Goal: Task Accomplishment & Management: Use online tool/utility

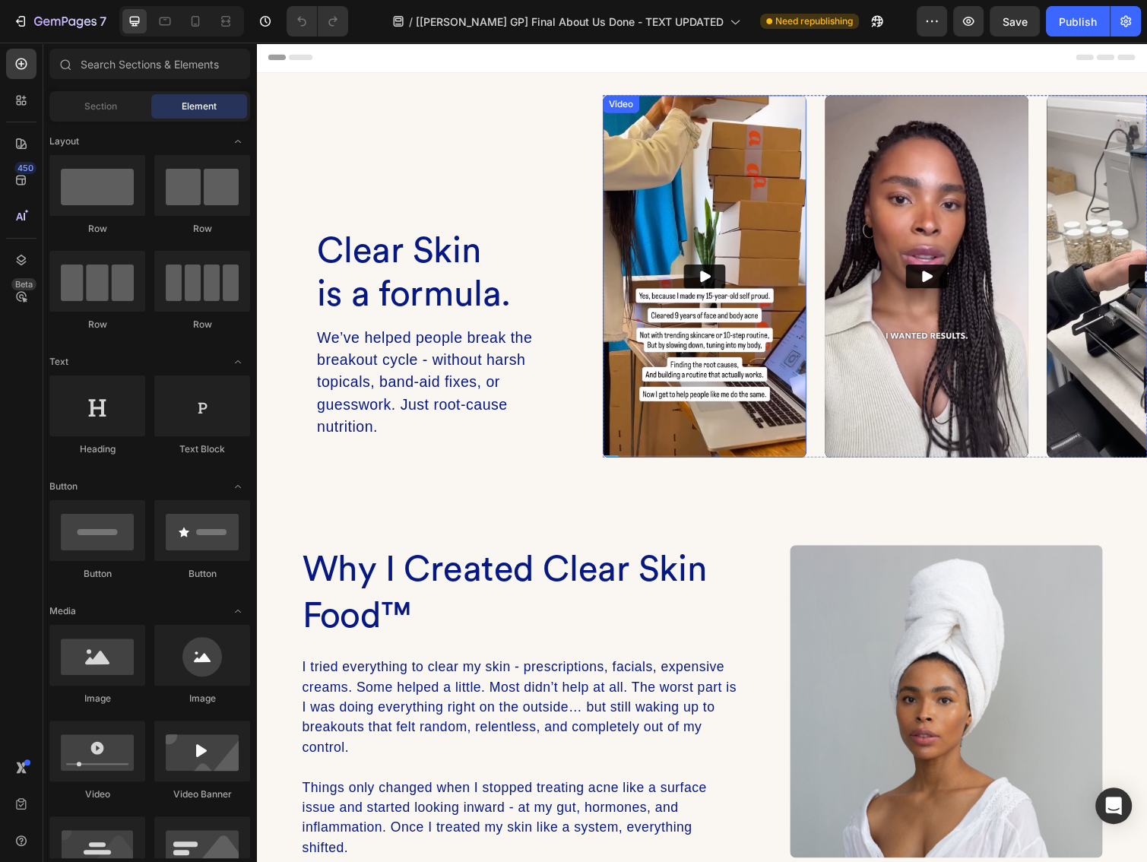
click at [628, 113] on div "Video" at bounding box center [629, 106] width 37 height 18
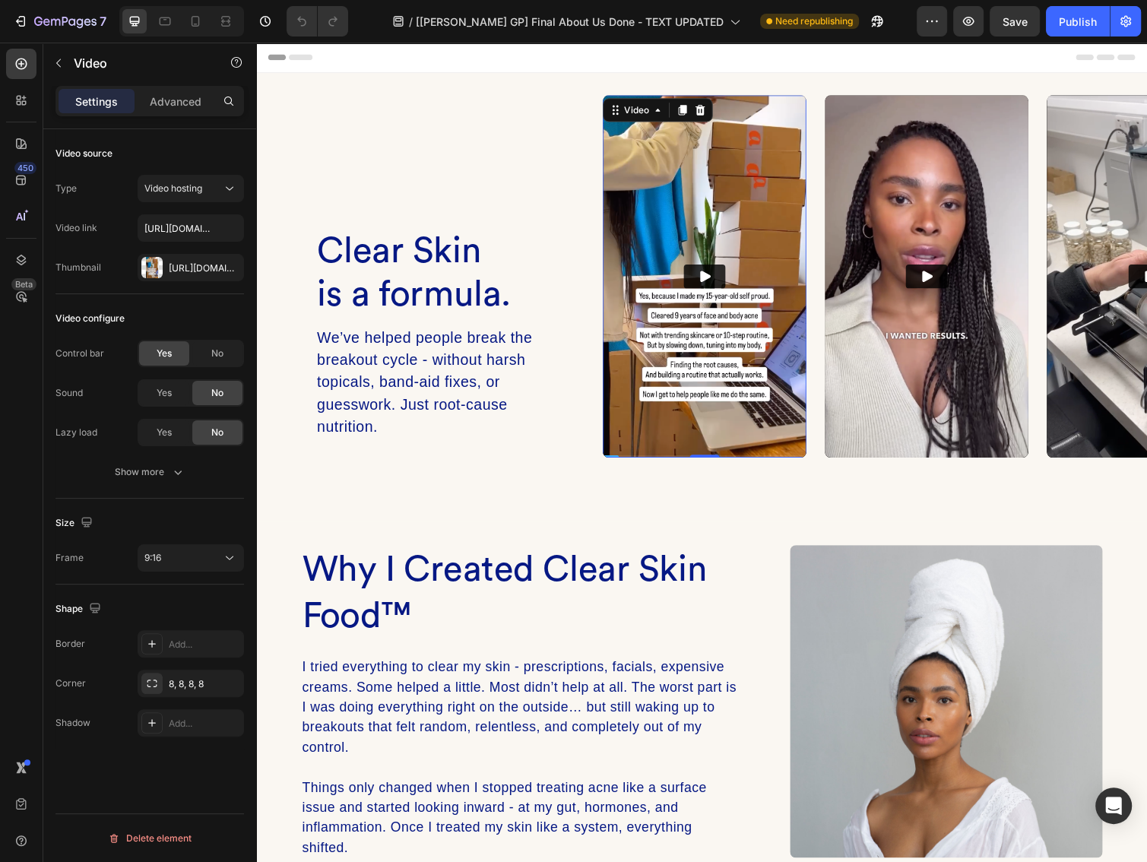
click at [166, 491] on div "Video configure Control bar Yes No Sound Yes No Lazy load Yes No Show more" at bounding box center [149, 396] width 188 height 204
click at [166, 480] on button "Show more" at bounding box center [149, 471] width 188 height 27
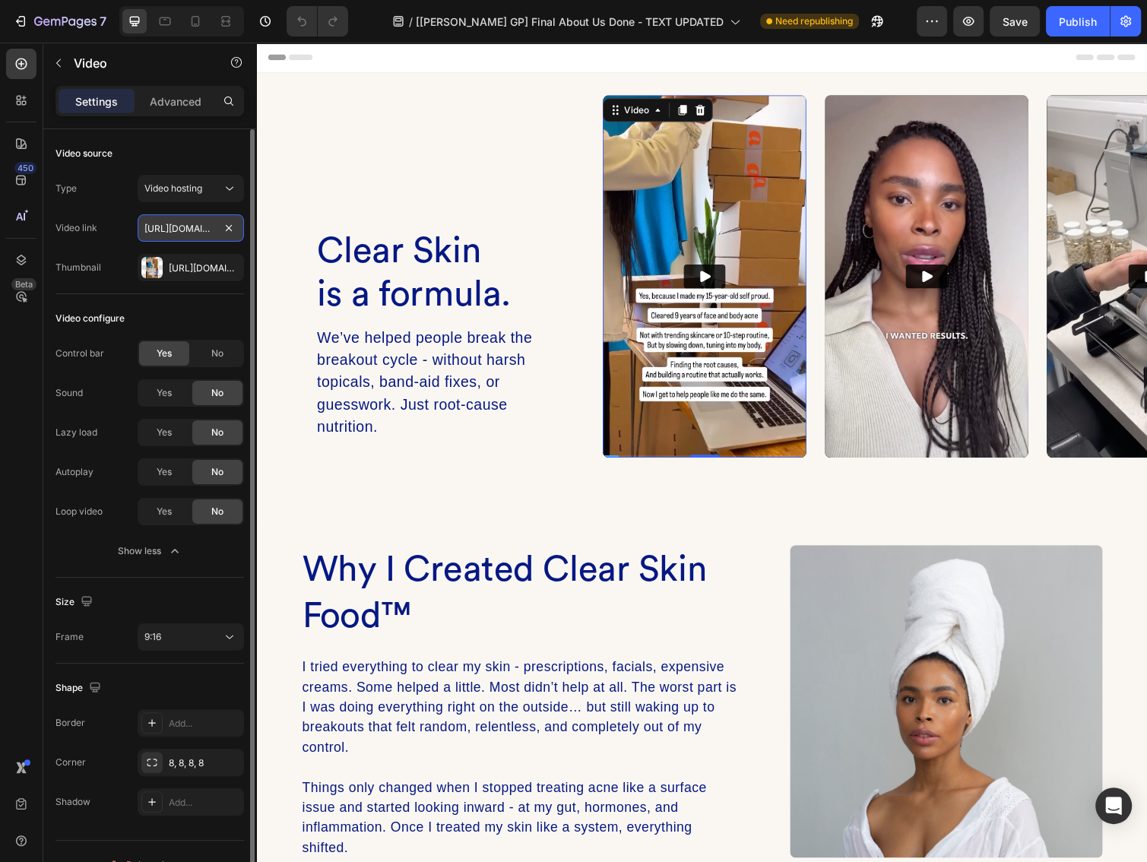
click at [181, 230] on input "[URL][DOMAIN_NAME]" at bounding box center [191, 227] width 106 height 27
click at [206, 151] on div "Video source" at bounding box center [149, 153] width 188 height 24
click at [204, 178] on button "Video hosting" at bounding box center [191, 188] width 106 height 27
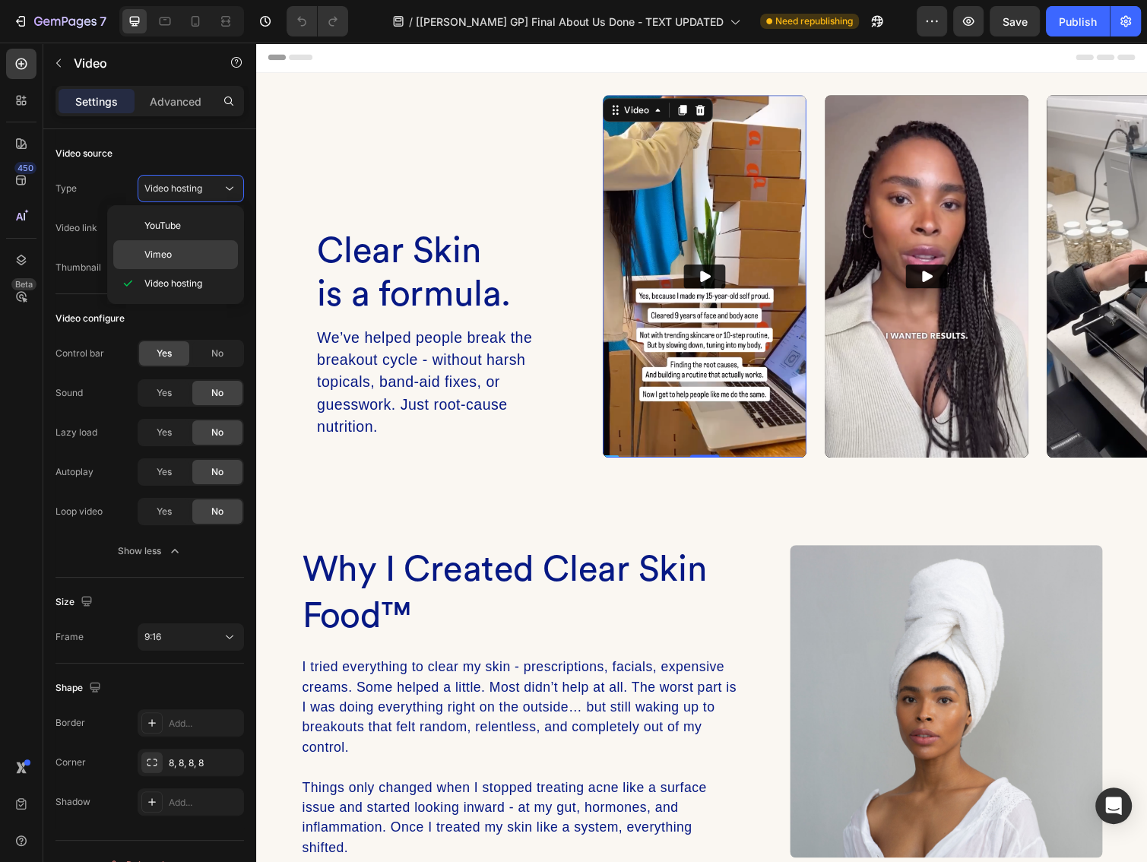
click at [174, 248] on p "Vimeo" at bounding box center [187, 255] width 87 height 14
type input "[URL][DOMAIN_NAME]"
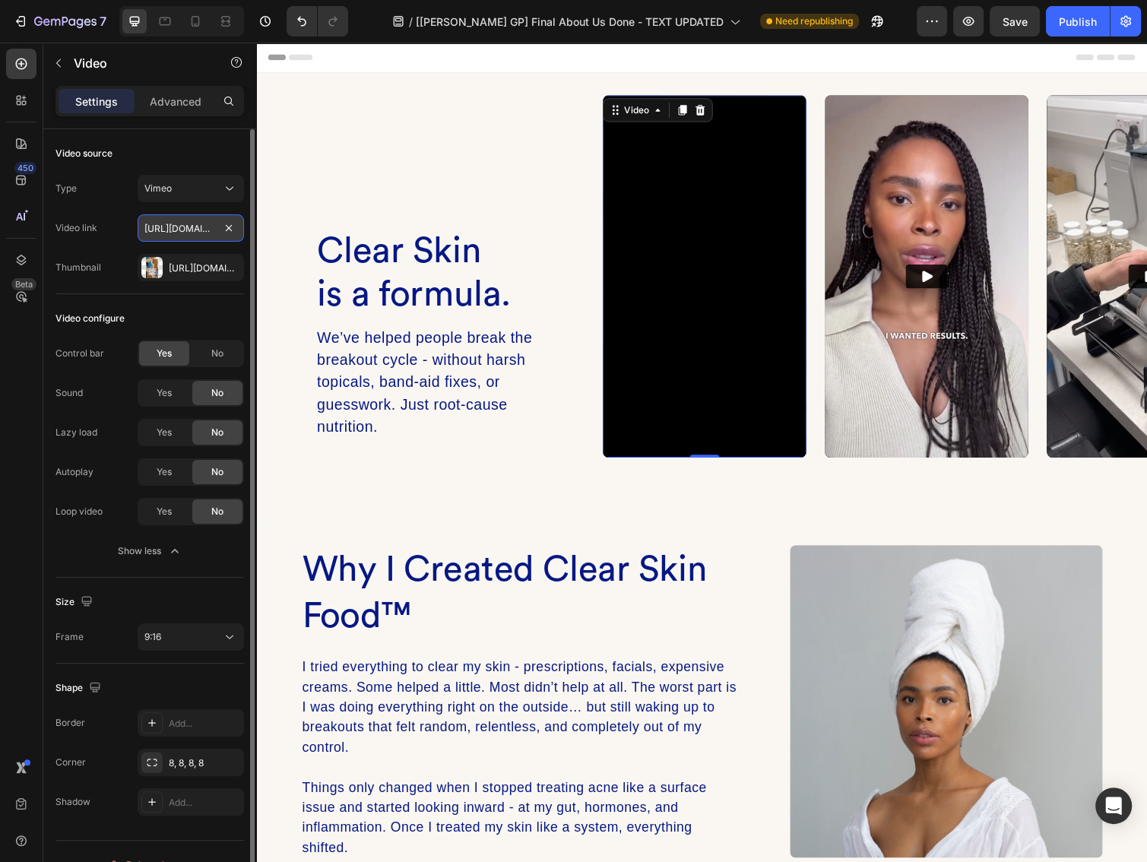
click at [184, 230] on input "[URL][DOMAIN_NAME]" at bounding box center [191, 227] width 106 height 27
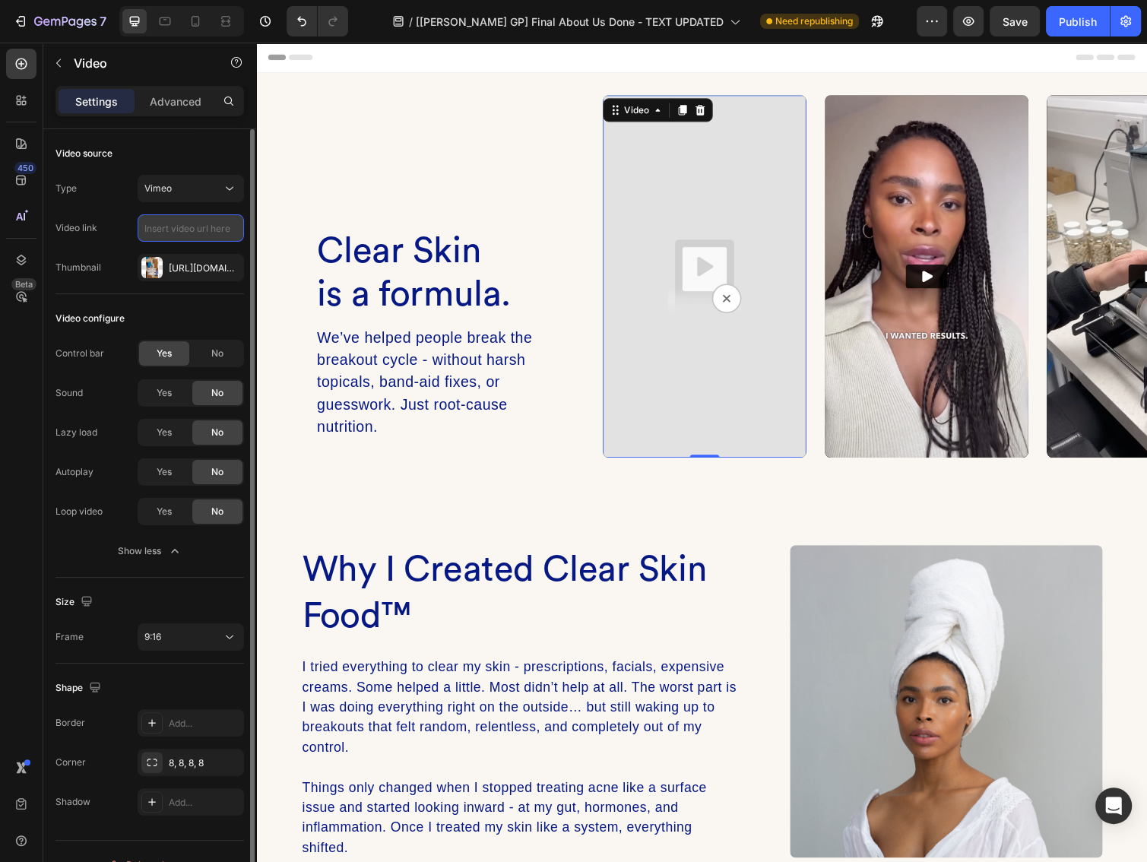
paste input "[URL][DOMAIN_NAME]"
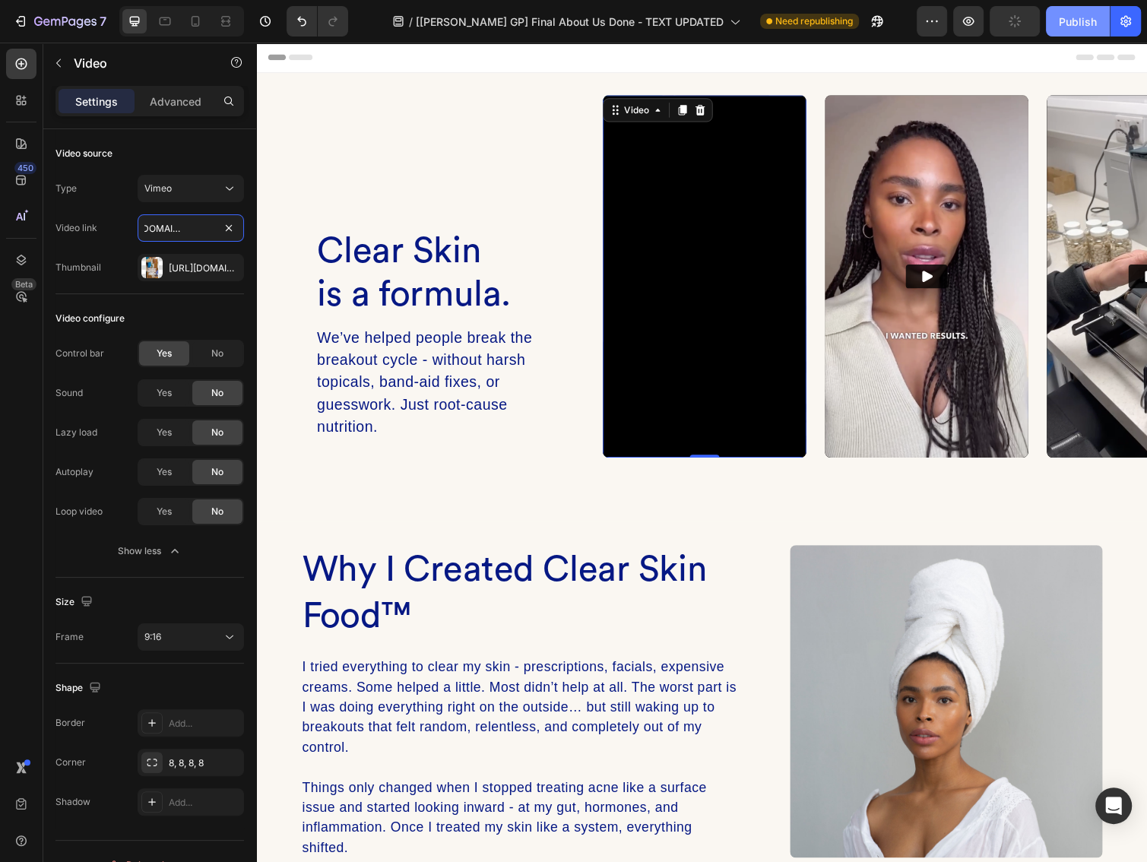
type input "[URL][DOMAIN_NAME]"
click at [1072, 27] on div "Publish" at bounding box center [1078, 22] width 38 height 16
click at [851, 108] on div "Video" at bounding box center [856, 106] width 31 height 14
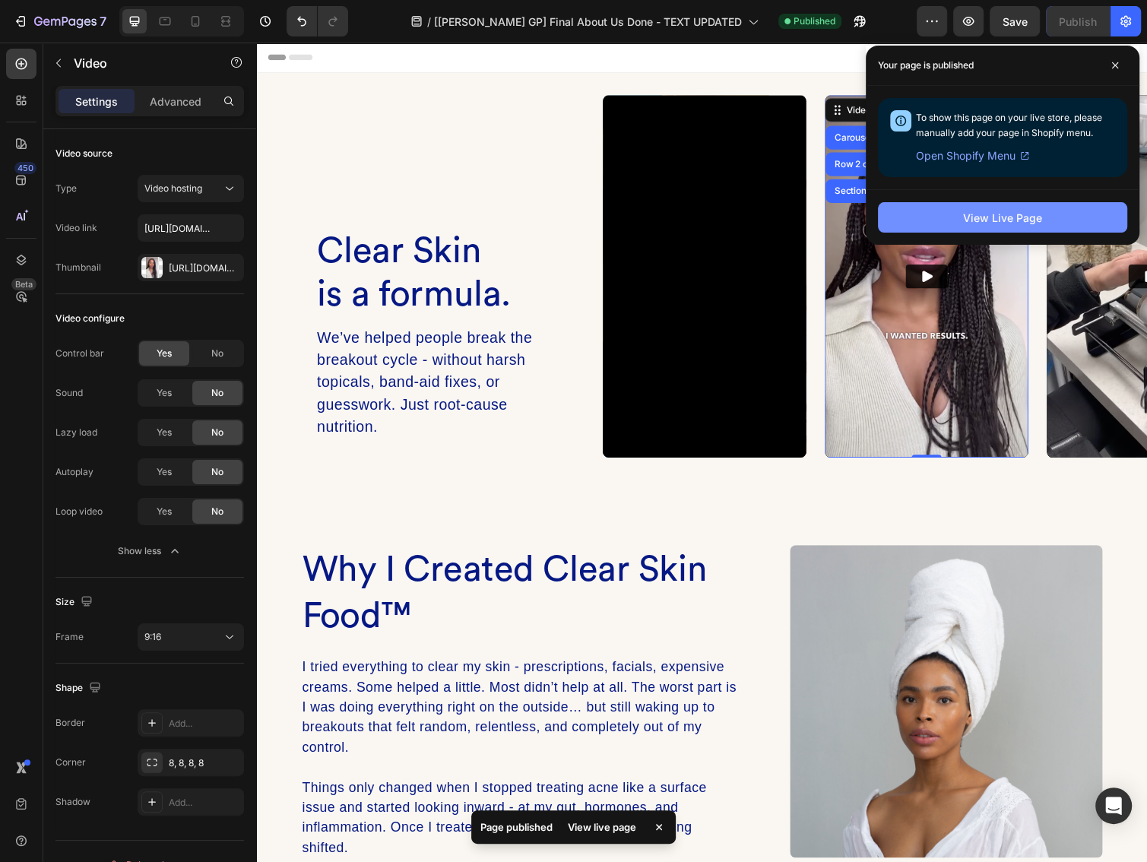
drag, startPoint x: 1033, startPoint y: 218, endPoint x: 1024, endPoint y: 217, distance: 9.2
click at [1032, 218] on div "View Live Page" at bounding box center [1002, 218] width 79 height 16
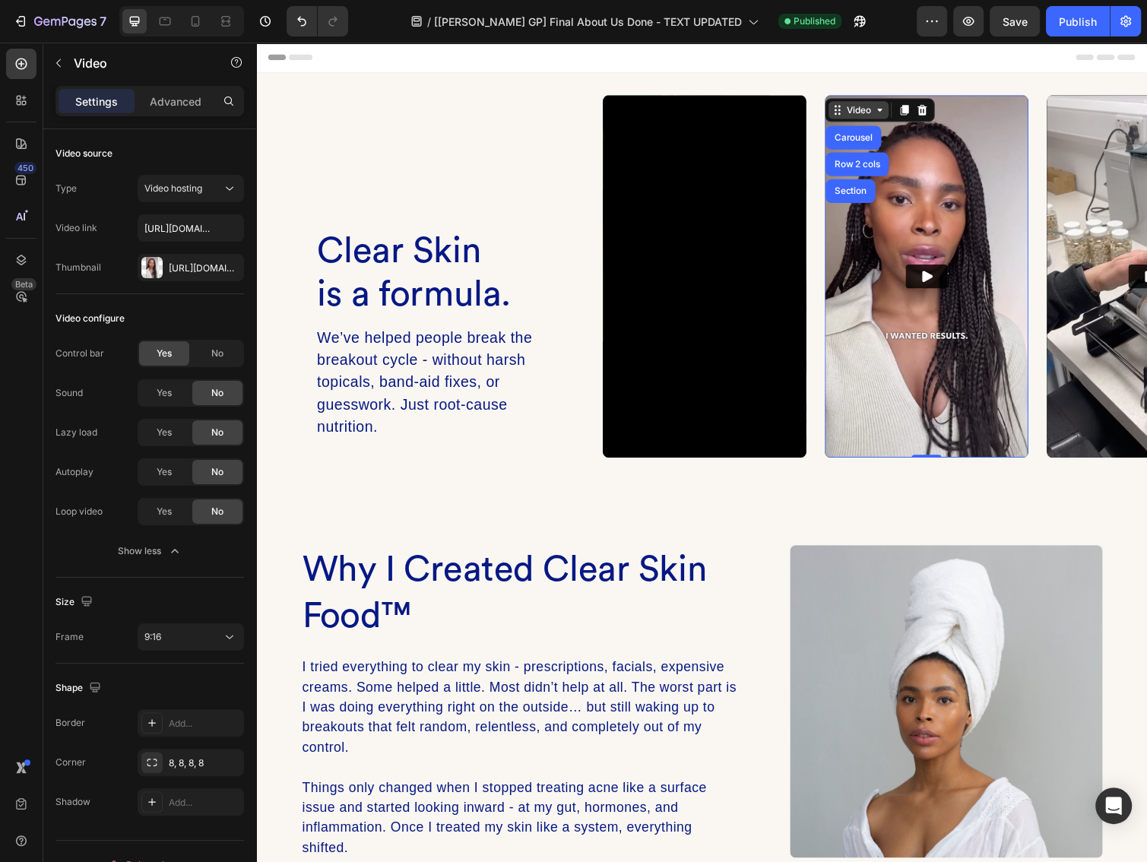
click at [861, 108] on div "Video" at bounding box center [872, 112] width 31 height 14
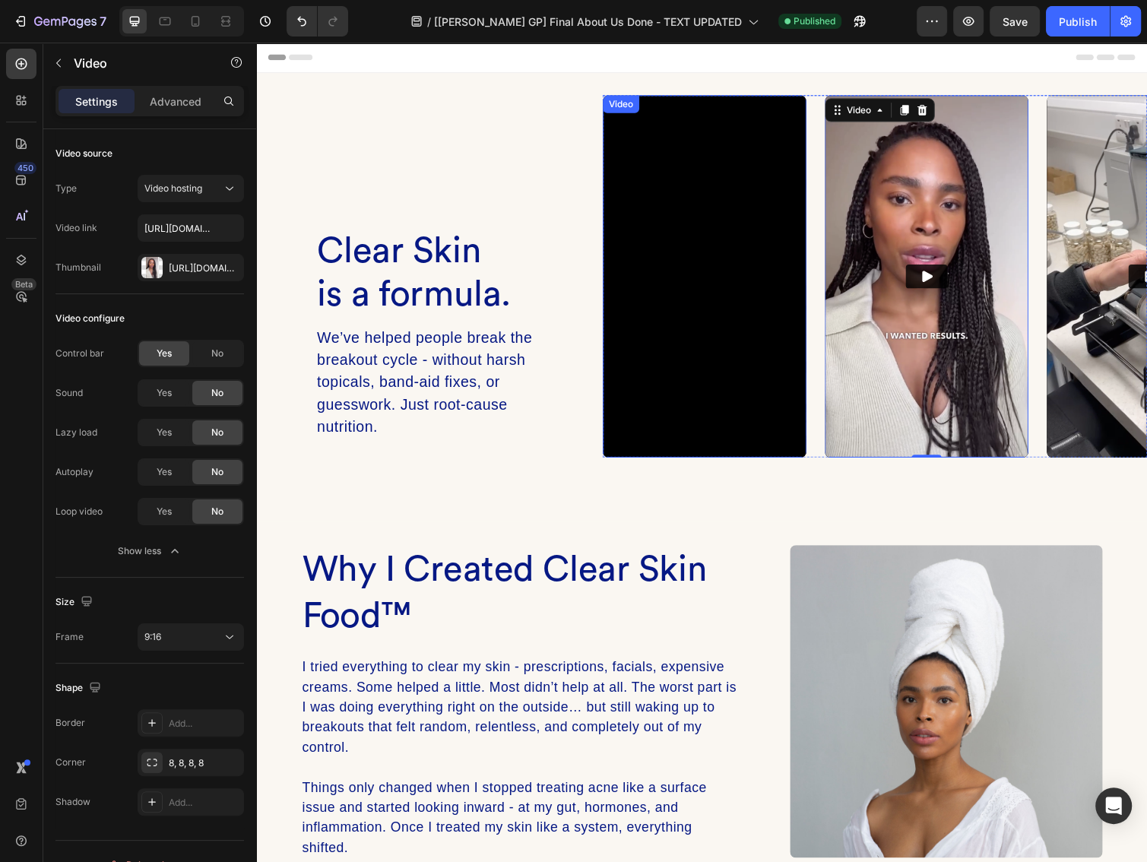
click at [623, 109] on div "Video" at bounding box center [629, 106] width 31 height 14
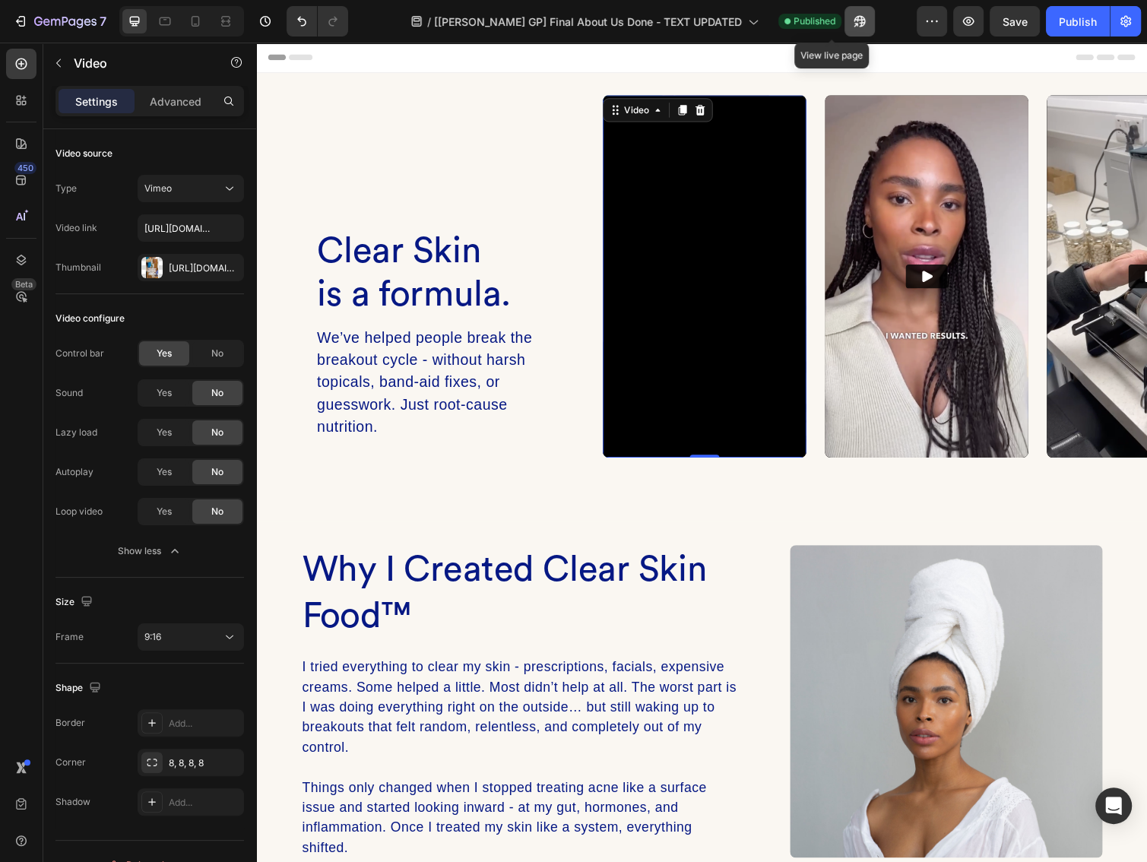
click at [853, 23] on icon "button" at bounding box center [855, 25] width 4 height 4
click at [852, 108] on div "Video" at bounding box center [856, 106] width 31 height 14
